Goal: Information Seeking & Learning: Learn about a topic

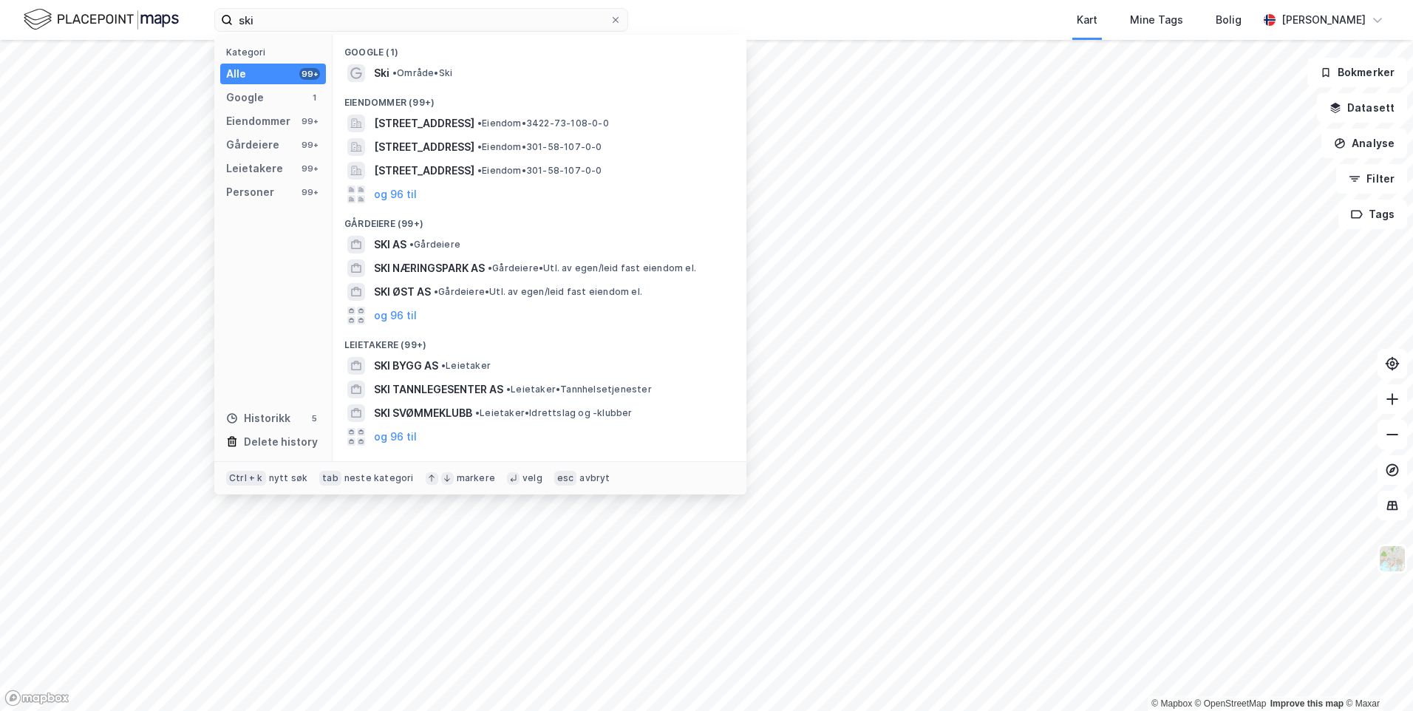
click at [268, 18] on input "ski" at bounding box center [421, 20] width 377 height 22
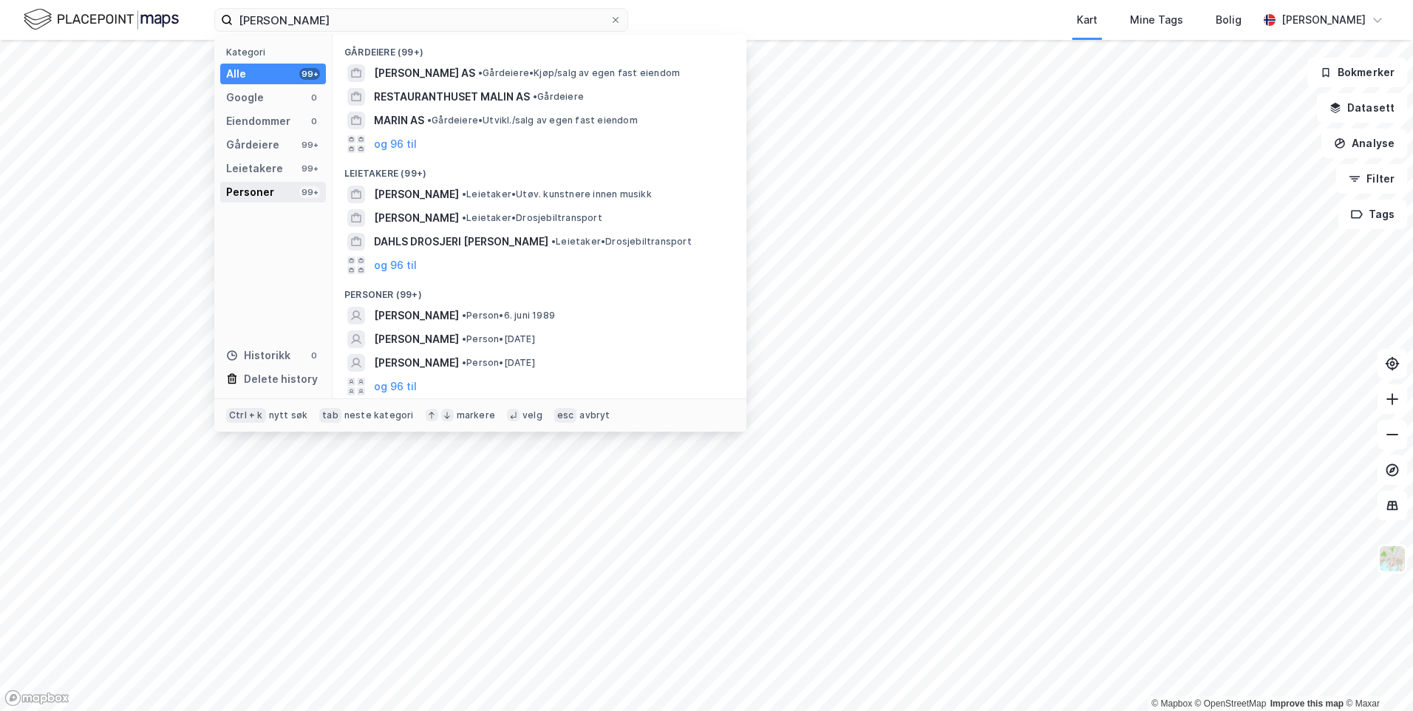
type input "[PERSON_NAME]"
click at [273, 188] on div "Personer 99+" at bounding box center [273, 192] width 106 height 21
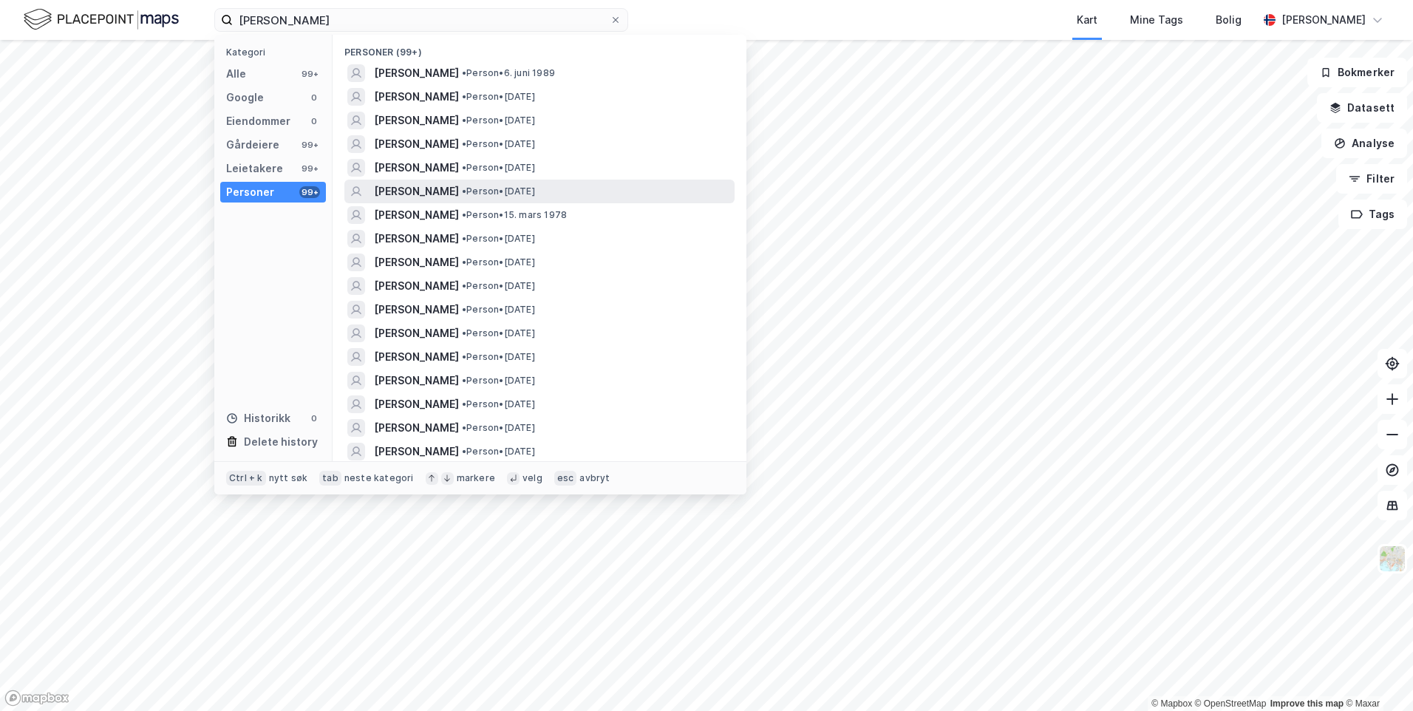
click at [566, 192] on div "[PERSON_NAME] • Person • [DATE]" at bounding box center [553, 191] width 358 height 18
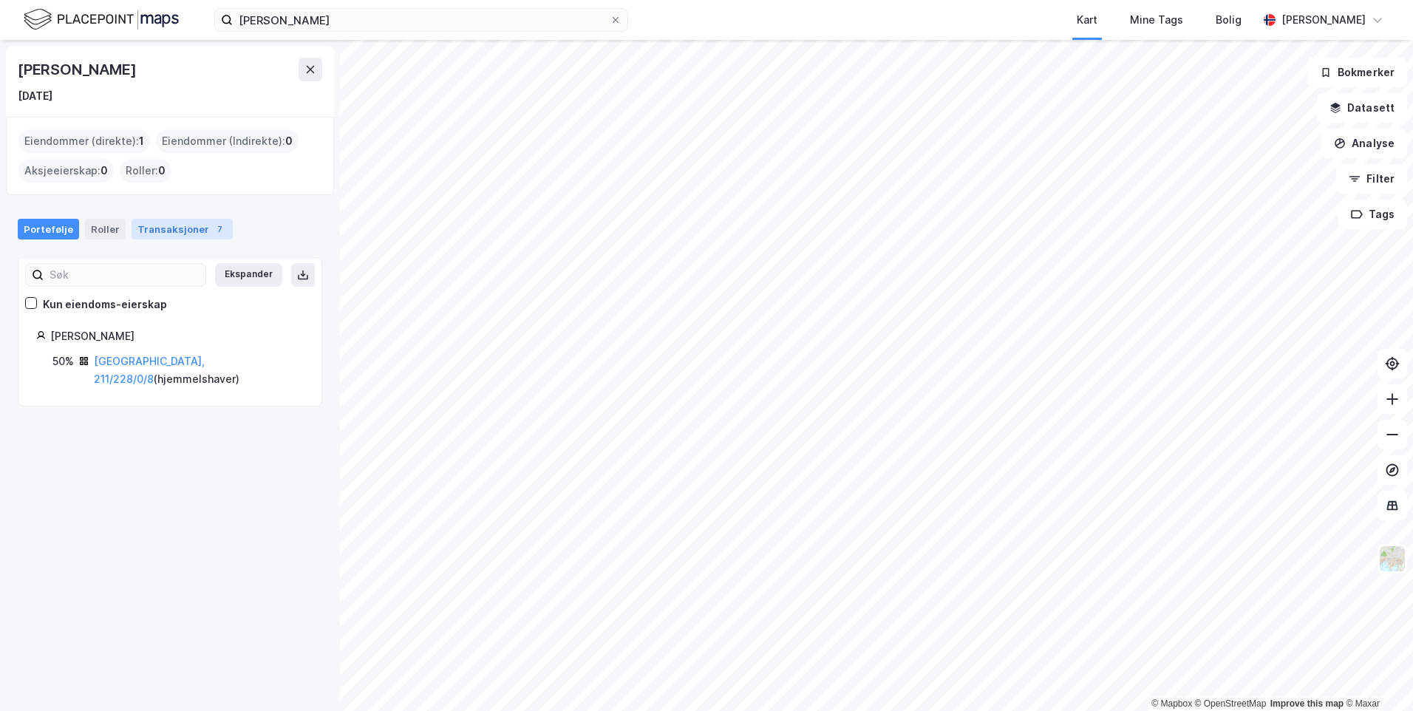
click at [172, 231] on div "Transaksjoner 7" at bounding box center [182, 229] width 101 height 21
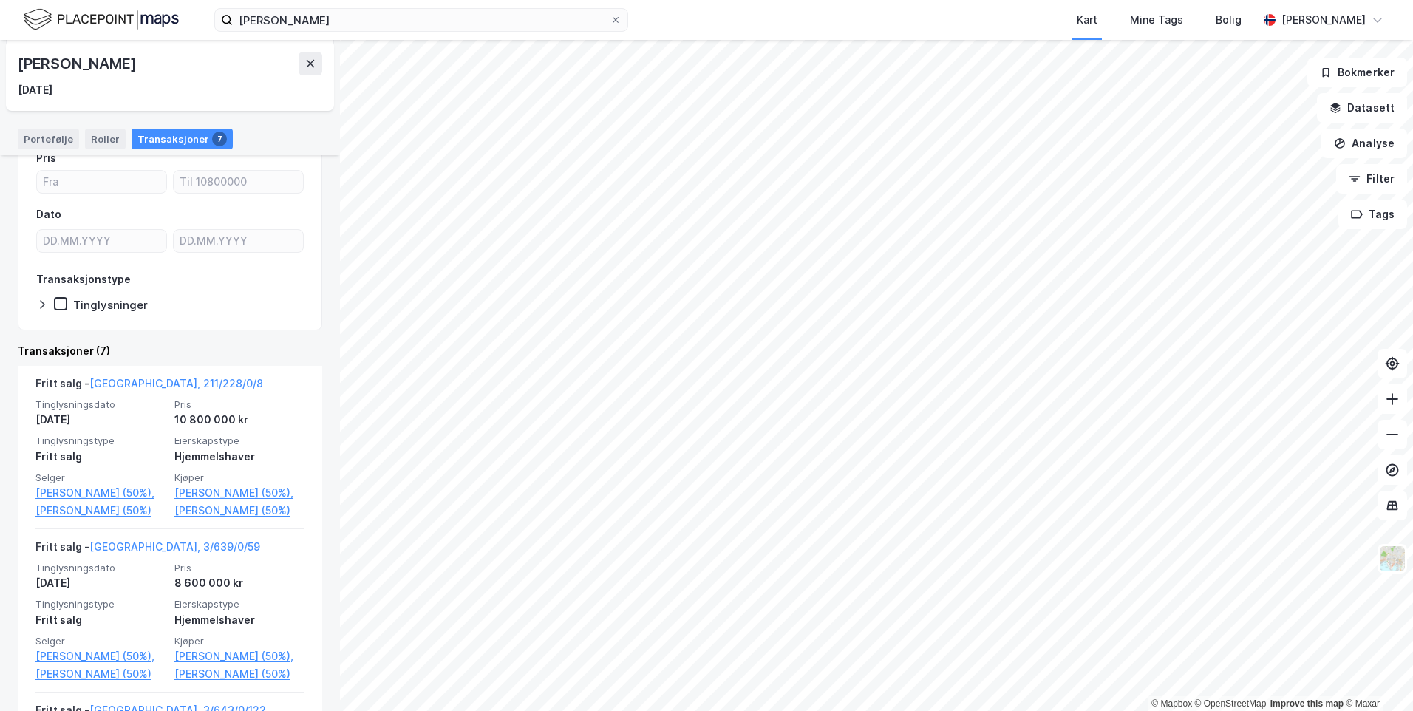
scroll to position [148, 0]
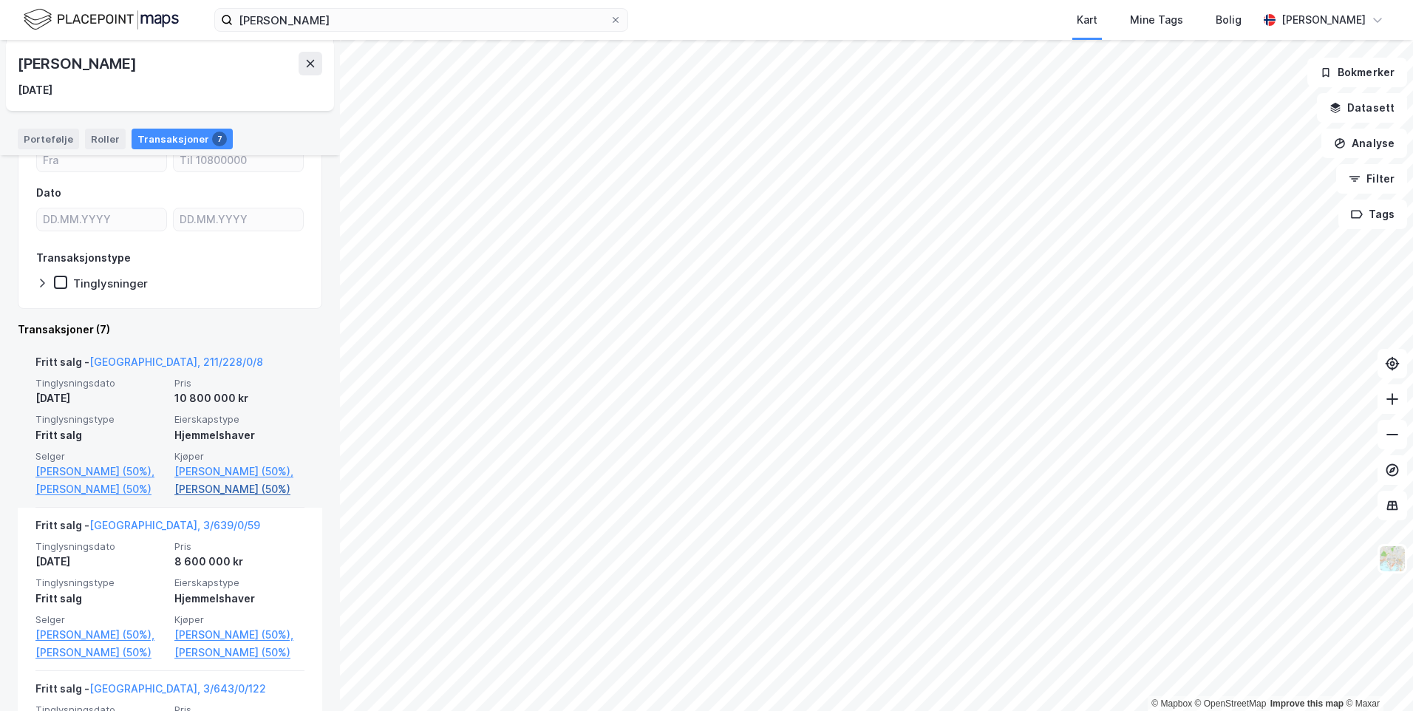
click at [236, 487] on link "[PERSON_NAME] (50%)" at bounding box center [239, 489] width 130 height 18
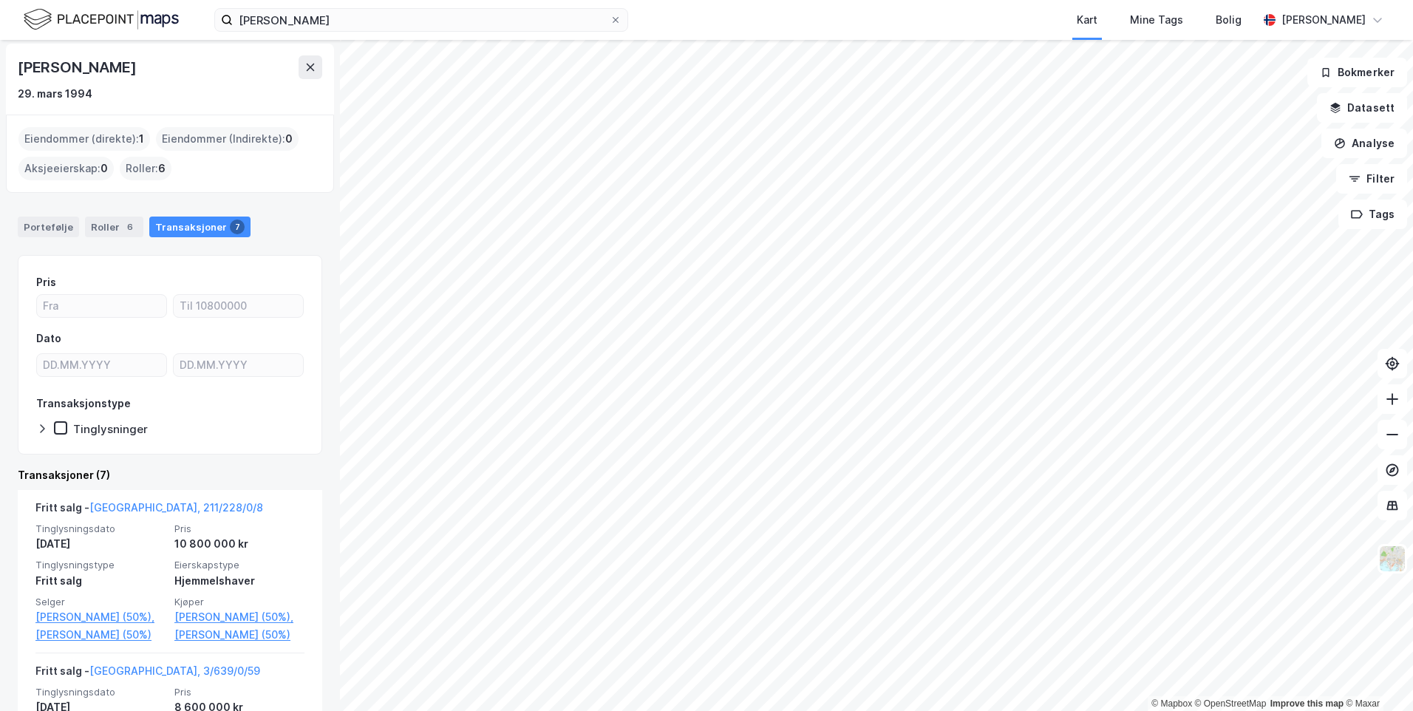
scroll to position [74, 0]
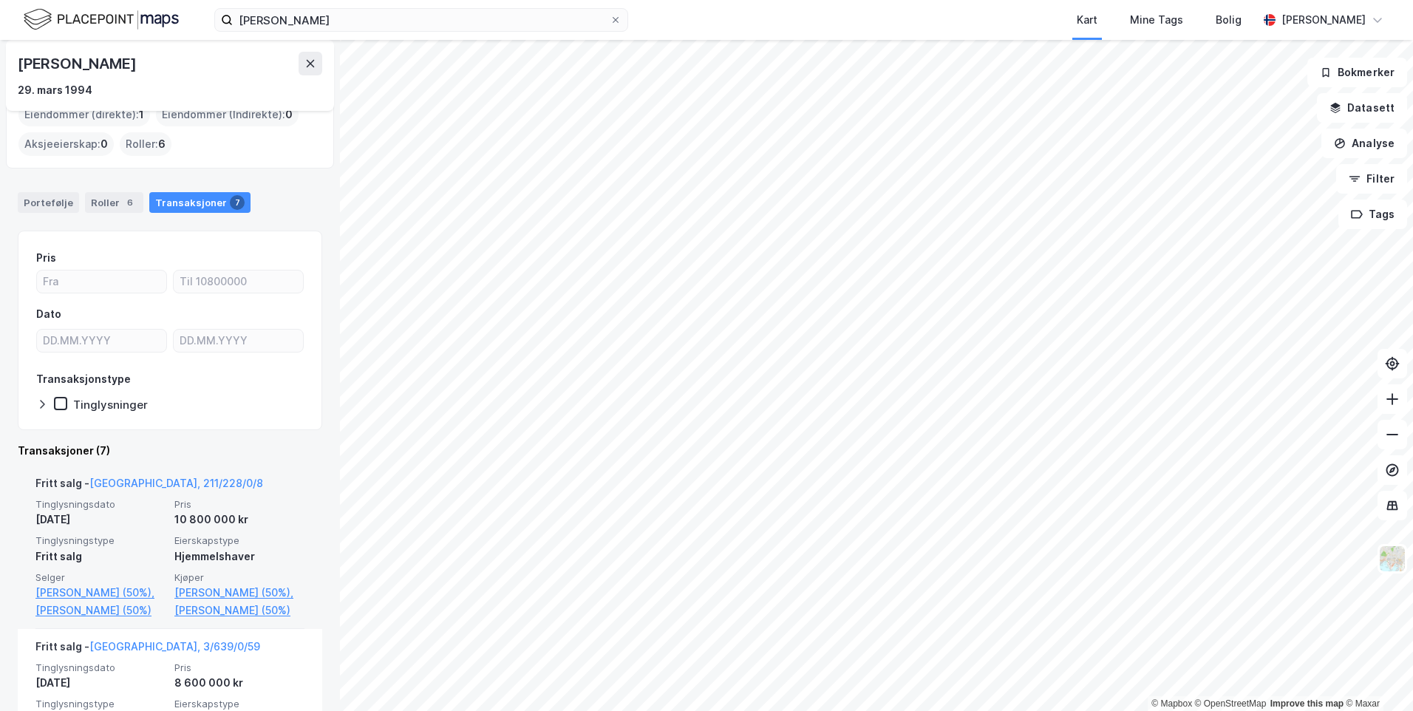
click at [144, 490] on div "Fritt salg - [GEOGRAPHIC_DATA], 211/228/0/8" at bounding box center [149, 486] width 228 height 24
click at [141, 474] on div "Fritt salg - [GEOGRAPHIC_DATA], 211/228/0/8" at bounding box center [149, 486] width 228 height 24
click at [160, 480] on link "[GEOGRAPHIC_DATA], 211/228/0/8" at bounding box center [176, 483] width 174 height 13
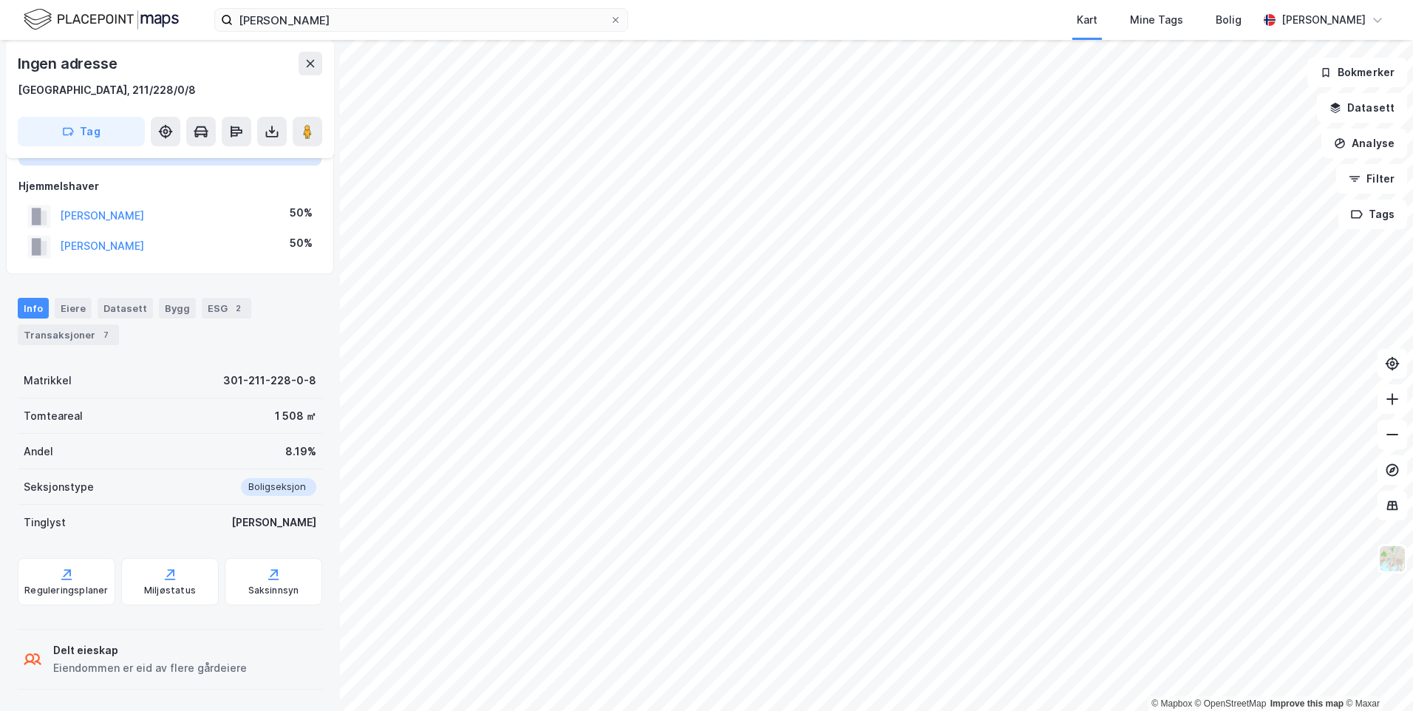
scroll to position [121, 0]
click at [76, 344] on div "Info Eiere Datasett Bygg ESG 2 Transaksjoner 7" at bounding box center [170, 313] width 340 height 71
click at [73, 335] on div "Transaksjoner 7" at bounding box center [68, 332] width 101 height 21
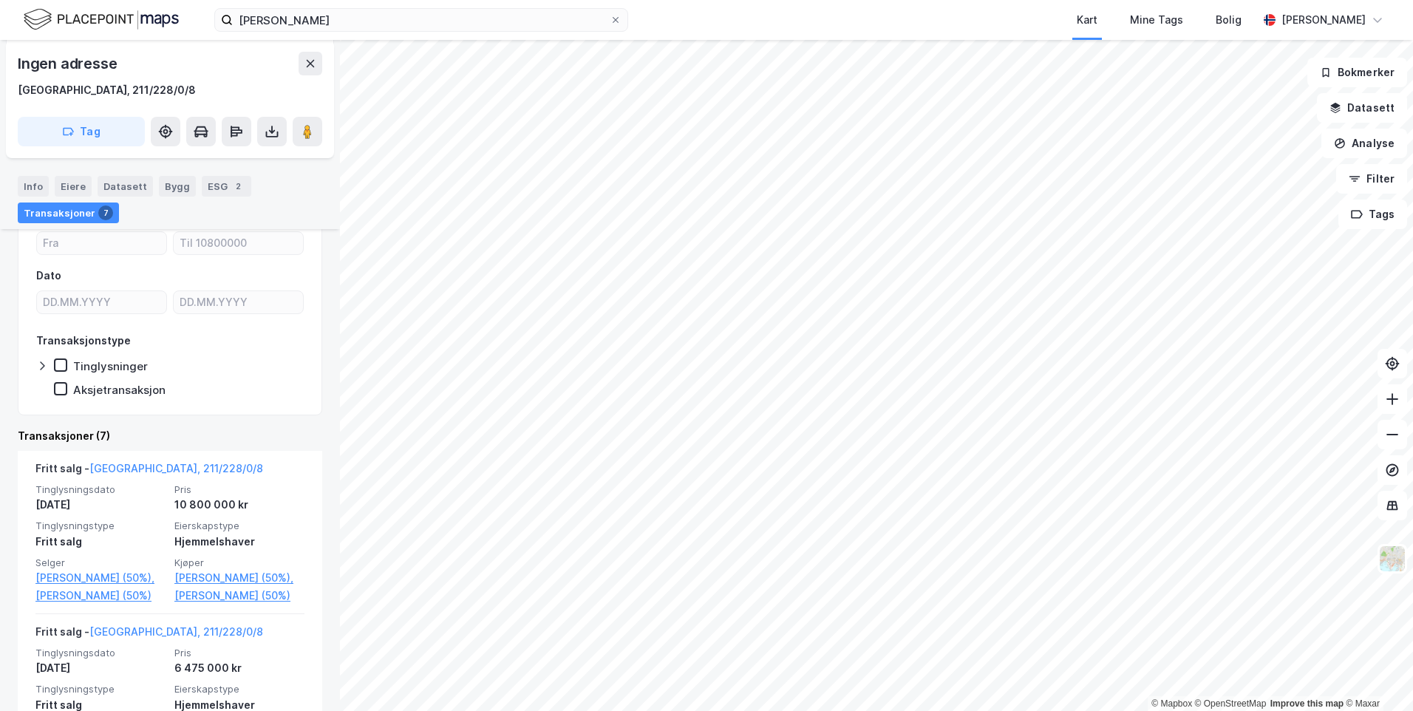
scroll to position [417, 0]
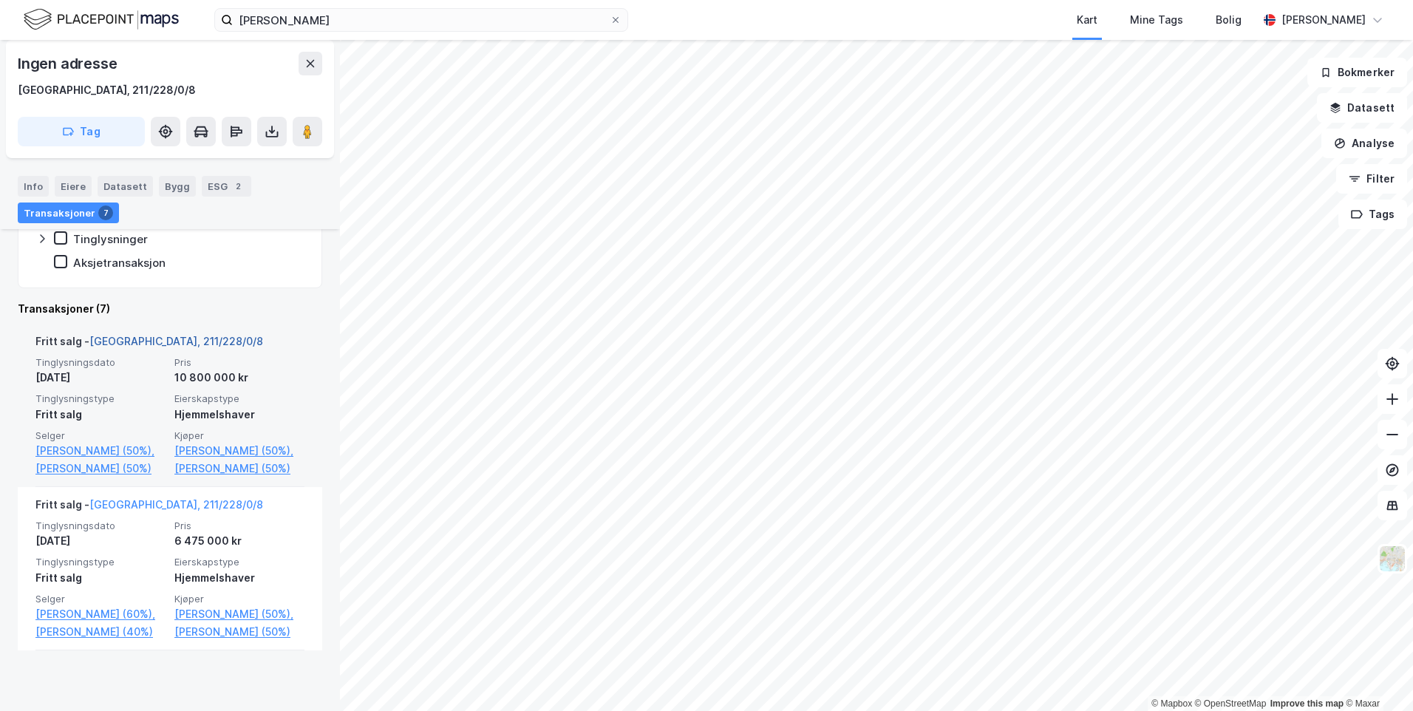
click at [132, 346] on link "[GEOGRAPHIC_DATA], 211/228/0/8" at bounding box center [176, 341] width 174 height 13
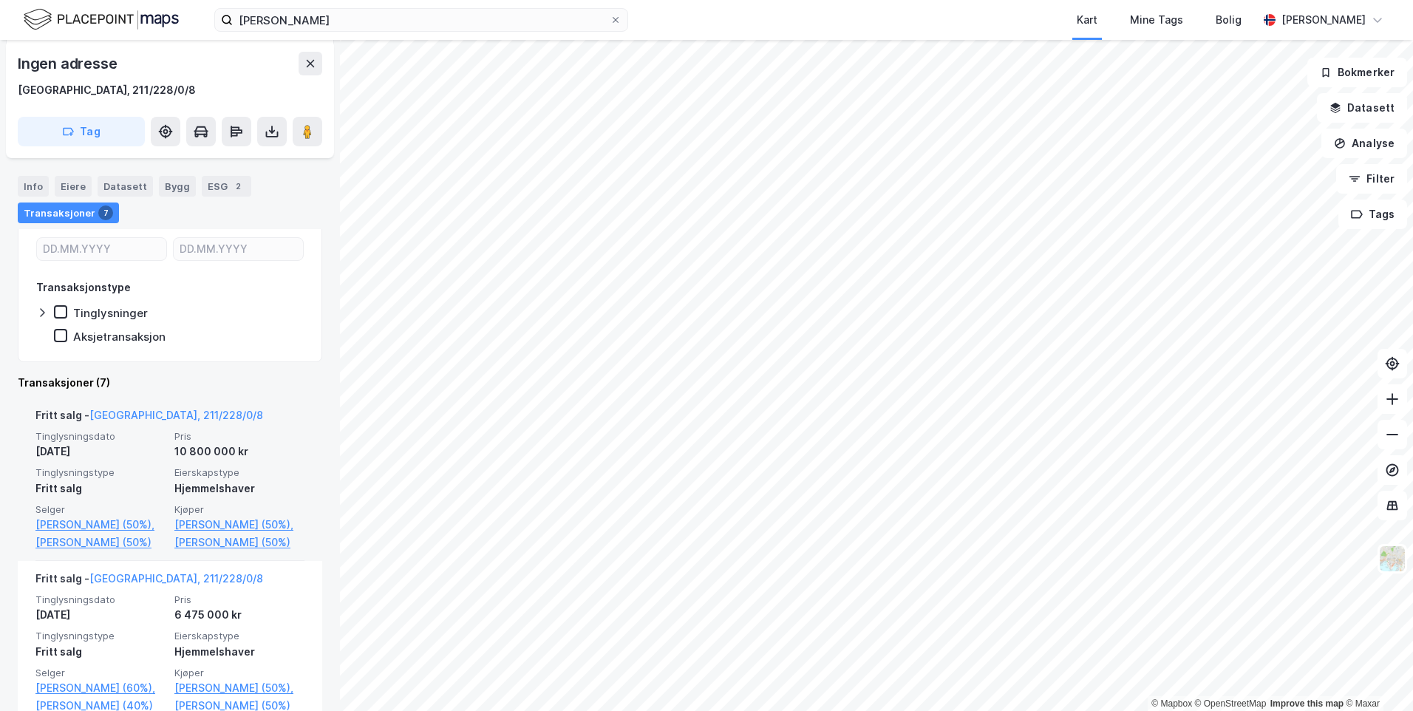
scroll to position [0, 0]
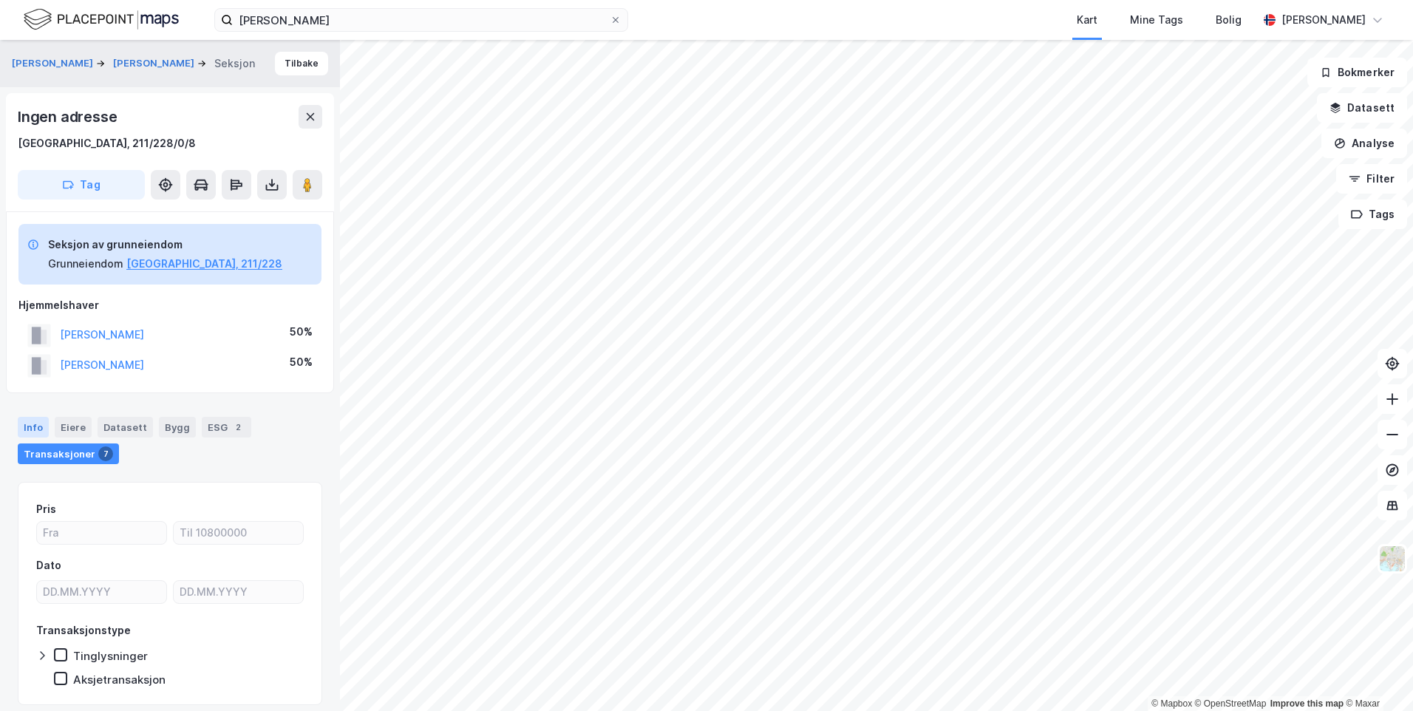
click at [33, 434] on div "Info" at bounding box center [33, 427] width 31 height 21
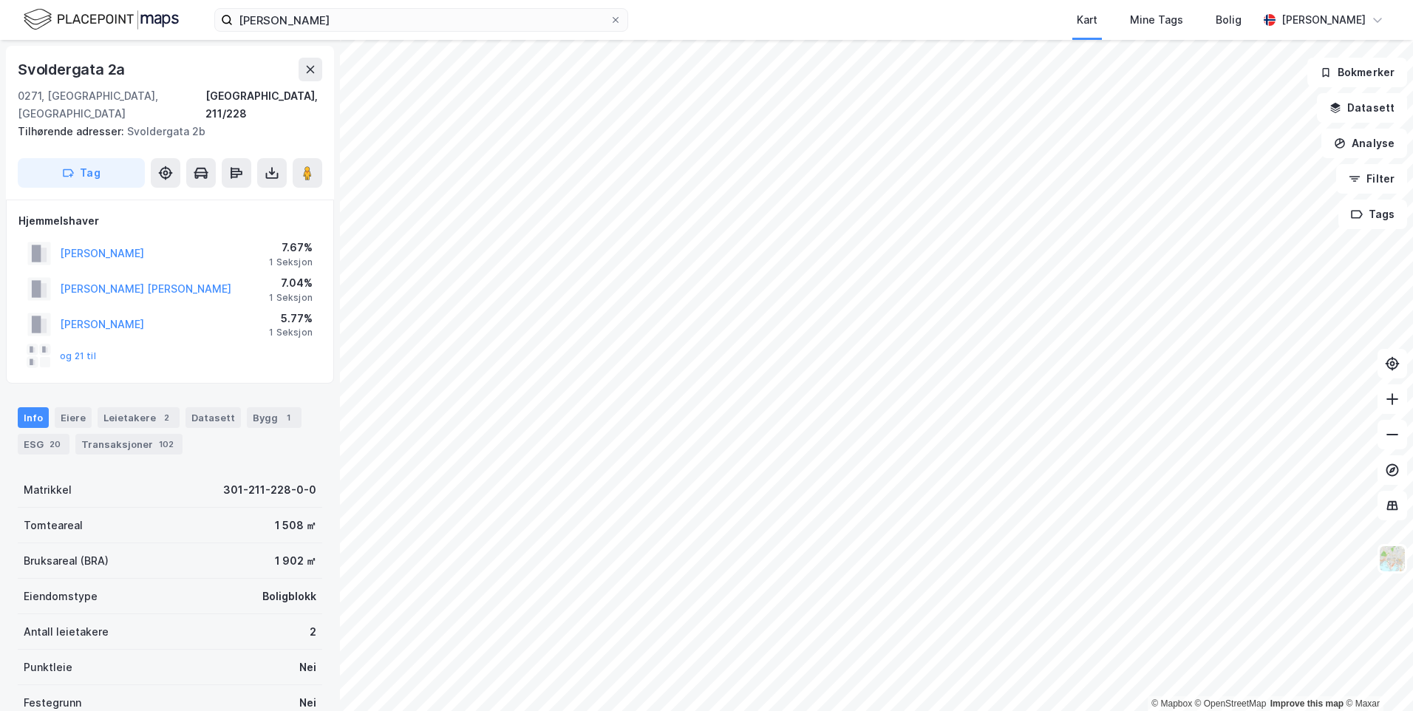
scroll to position [13, 0]
